Goal: Navigation & Orientation: Find specific page/section

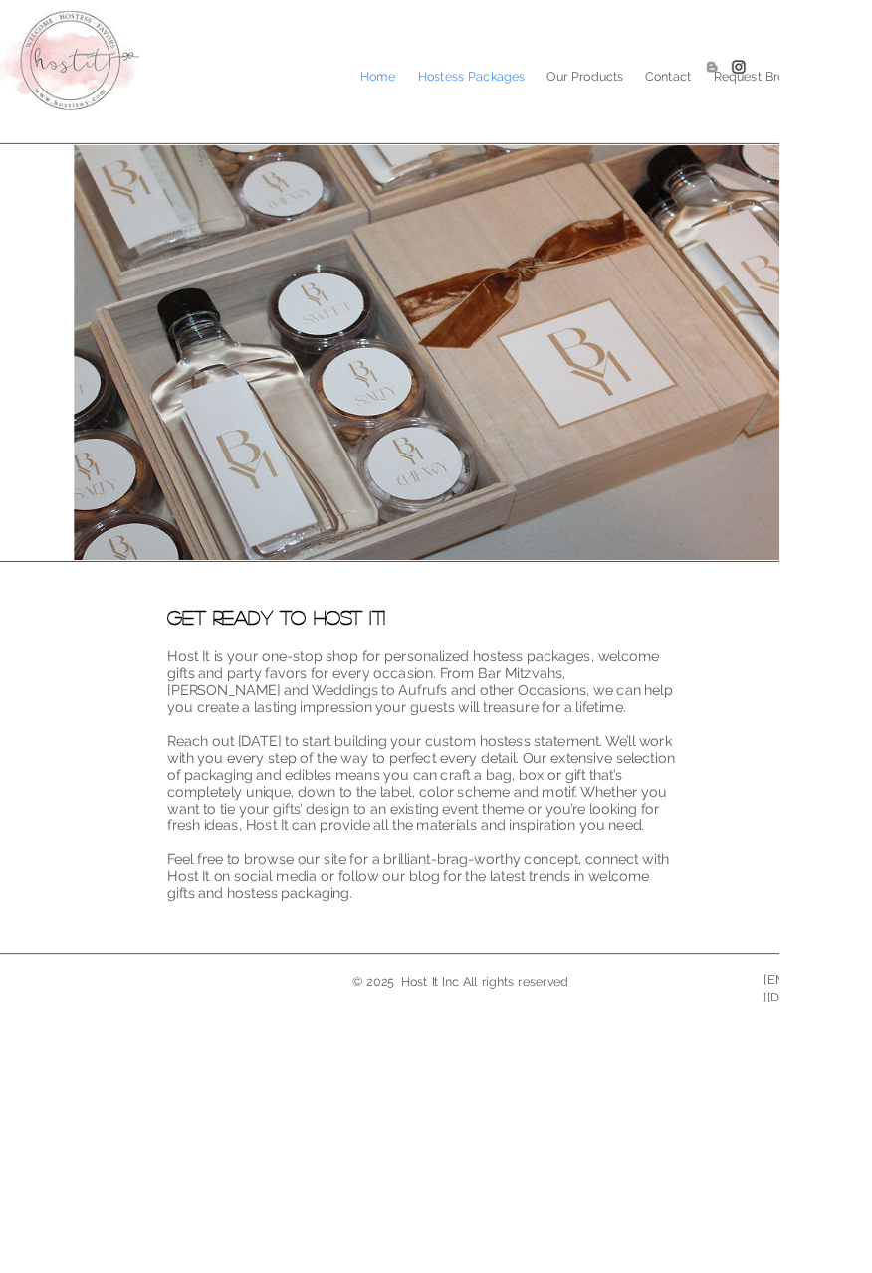
click at [528, 78] on p "Hostess Packages" at bounding box center [527, 86] width 139 height 30
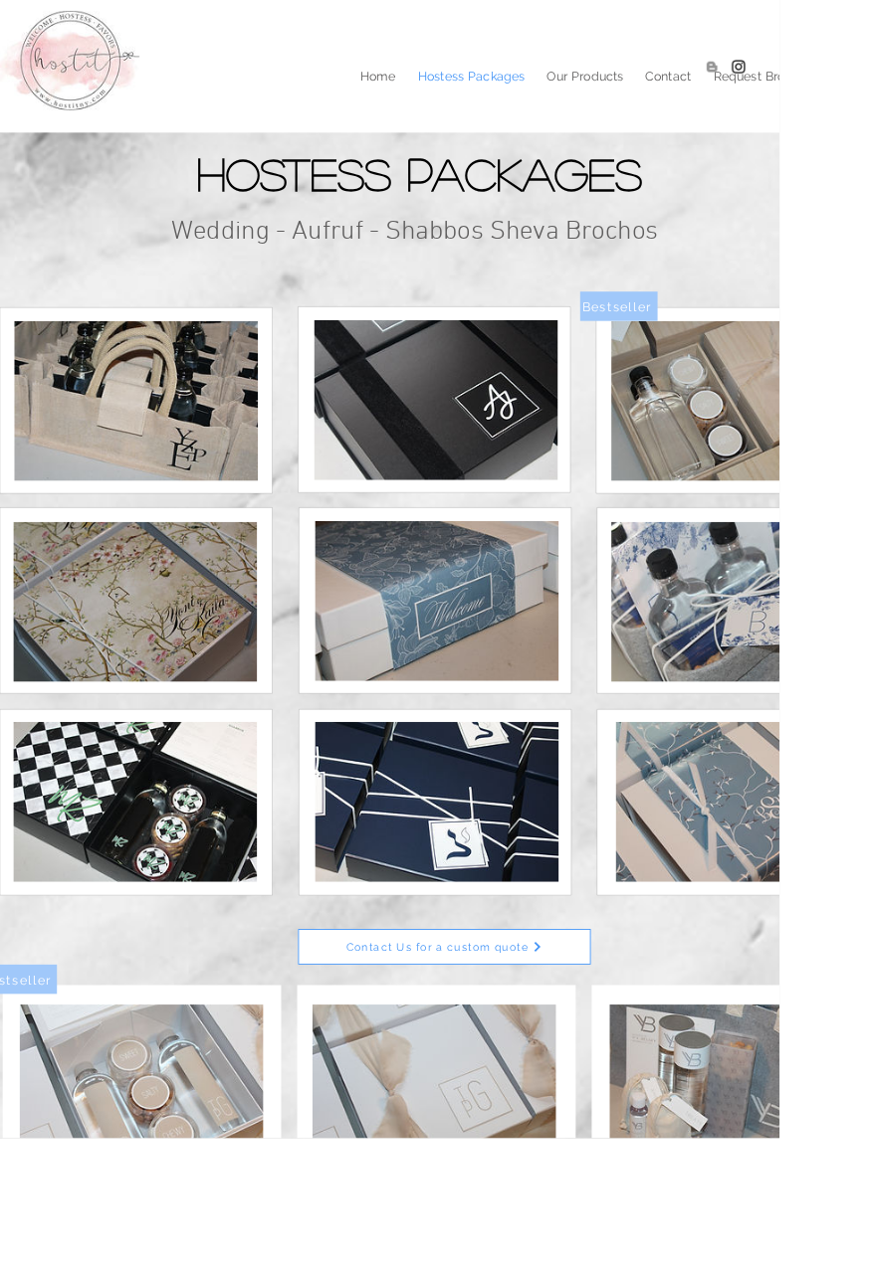
click at [50, 397] on img at bounding box center [152, 448] width 273 height 179
click at [453, 443] on img at bounding box center [487, 447] width 273 height 179
click at [869, 489] on img at bounding box center [819, 448] width 273 height 179
click at [107, 898] on img at bounding box center [151, 897] width 273 height 179
click at [664, 78] on p "Our Products" at bounding box center [654, 86] width 106 height 30
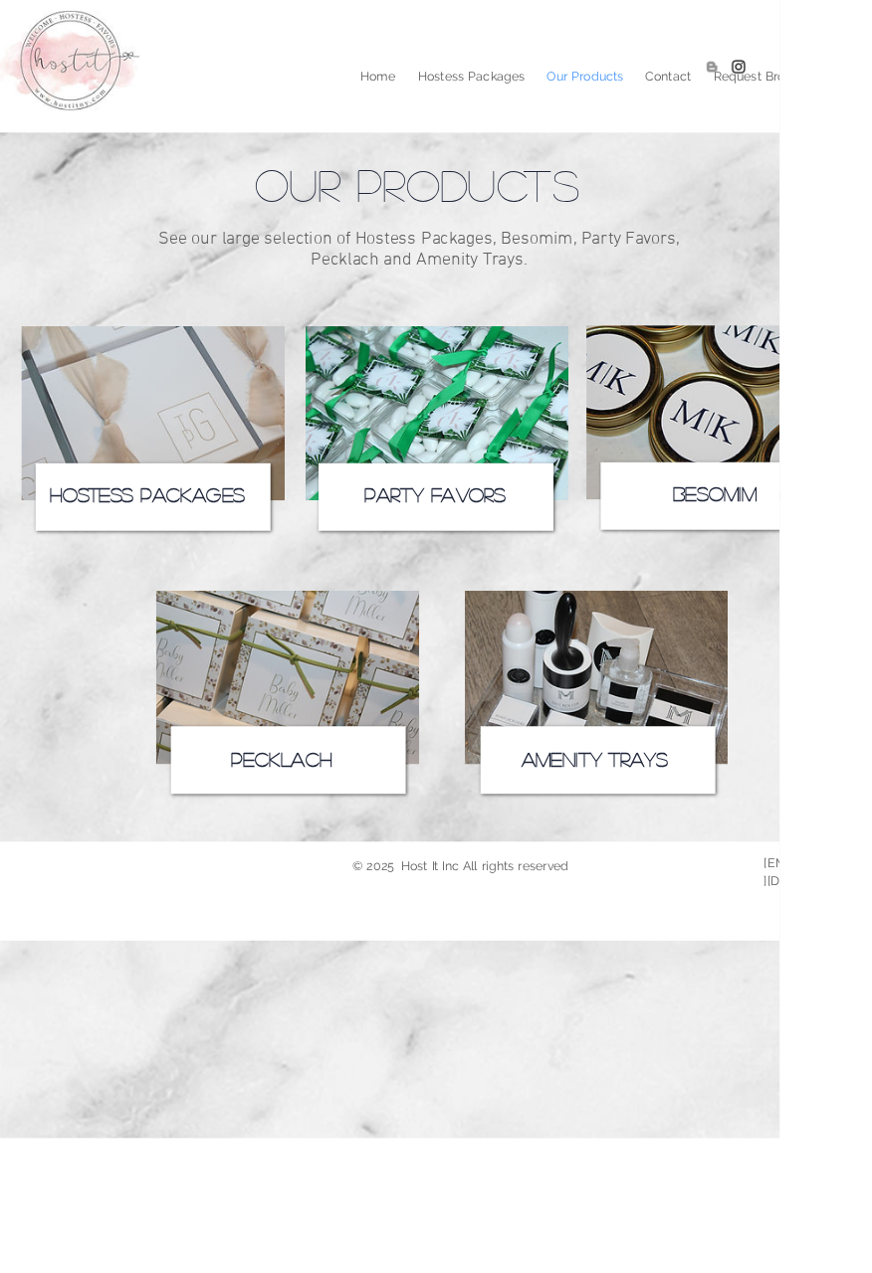
click at [106, 548] on span "Hostess Packages" at bounding box center [165, 553] width 218 height 22
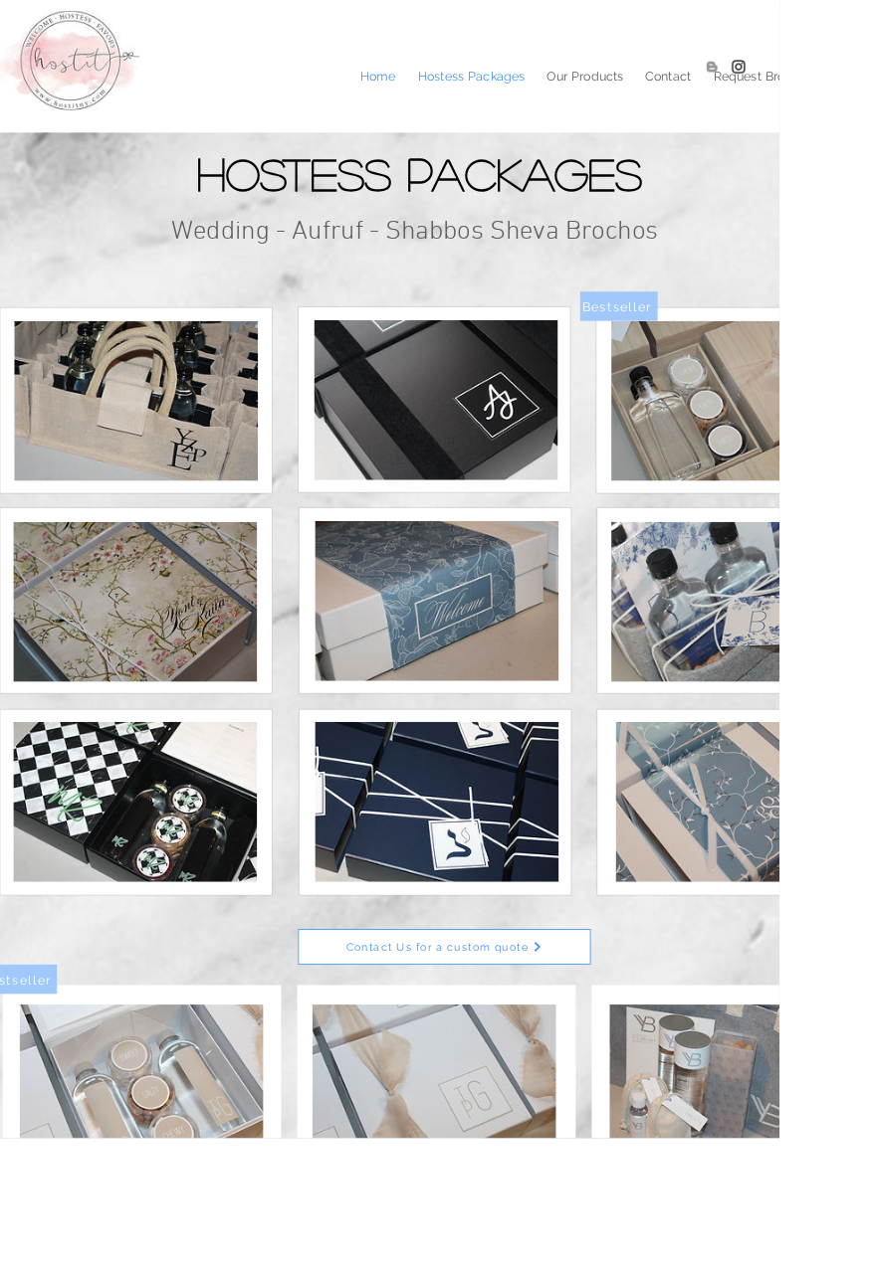
click at [420, 79] on p "Home" at bounding box center [422, 86] width 59 height 30
